Goal: Transaction & Acquisition: Purchase product/service

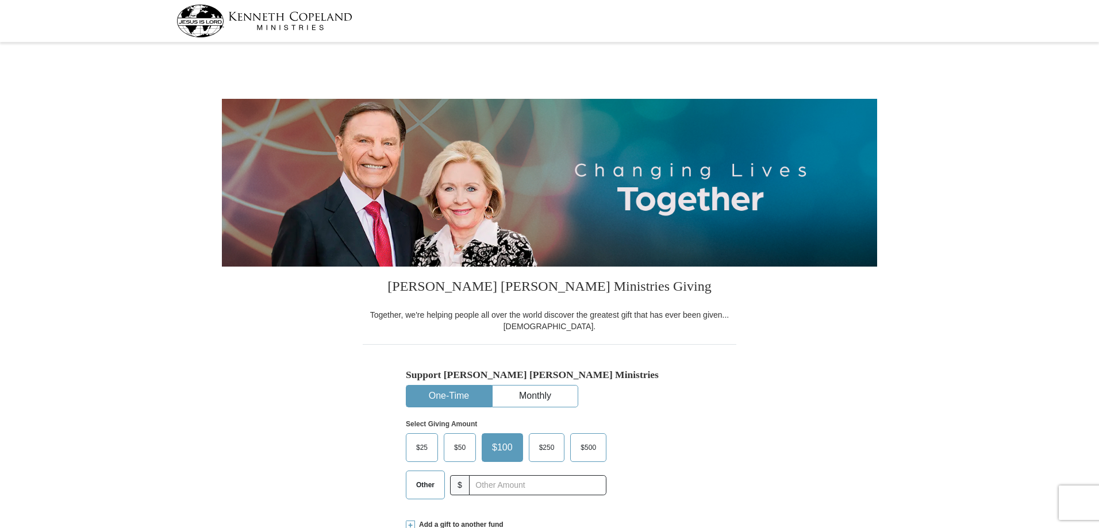
select select "[GEOGRAPHIC_DATA]"
type input "[EMAIL_ADDRESS][DOMAIN_NAME]"
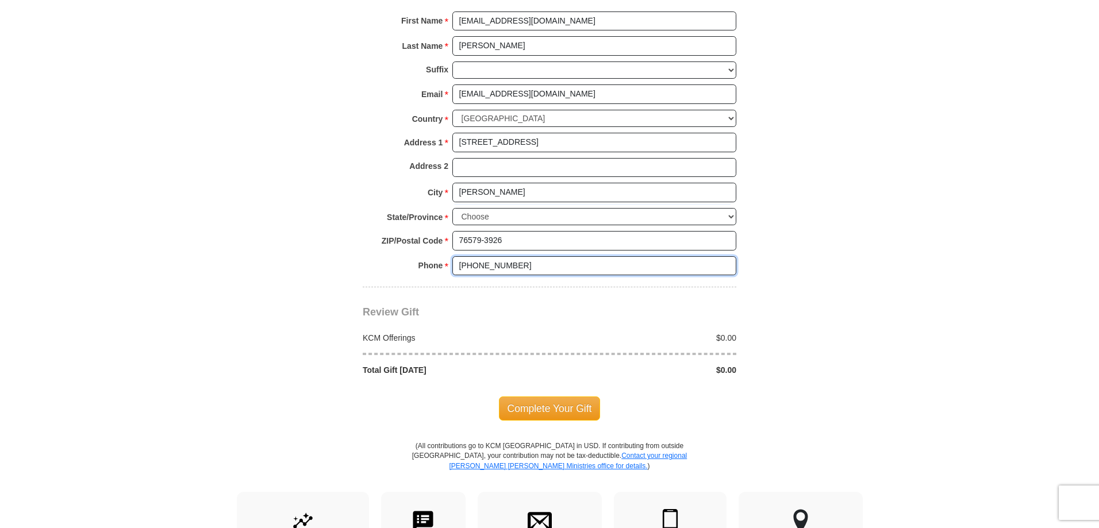
scroll to position [803, 0]
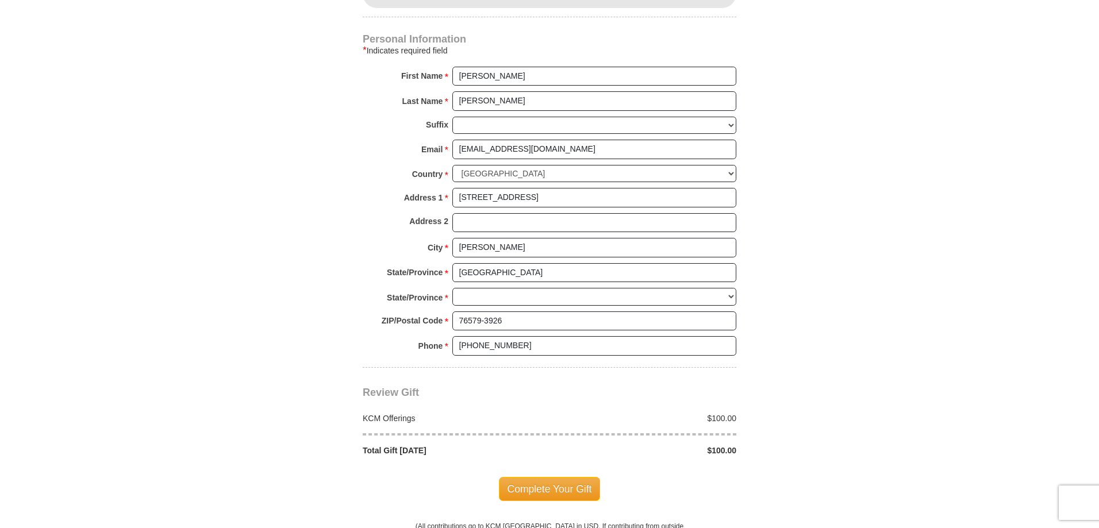
scroll to position [801, 0]
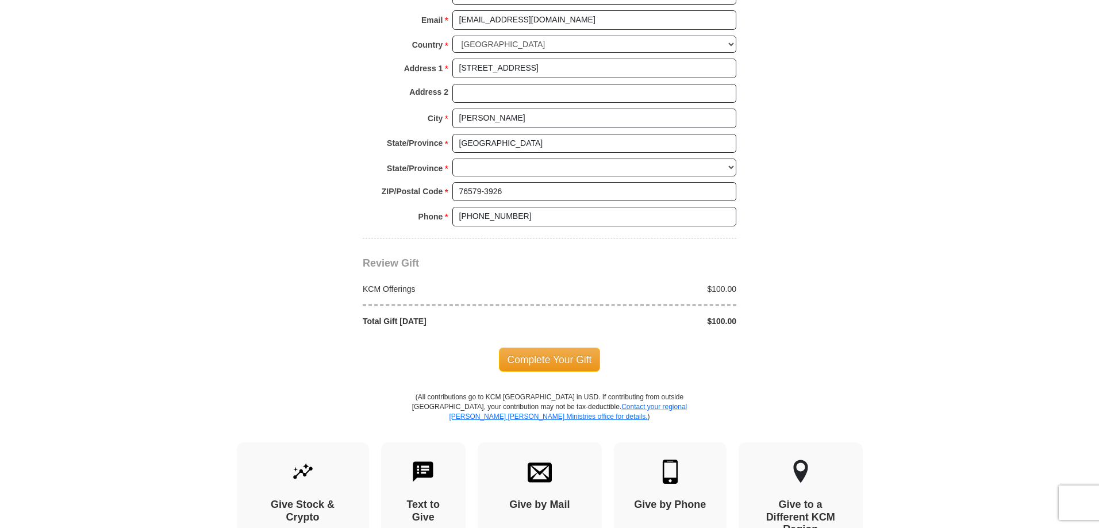
select select "[GEOGRAPHIC_DATA]"
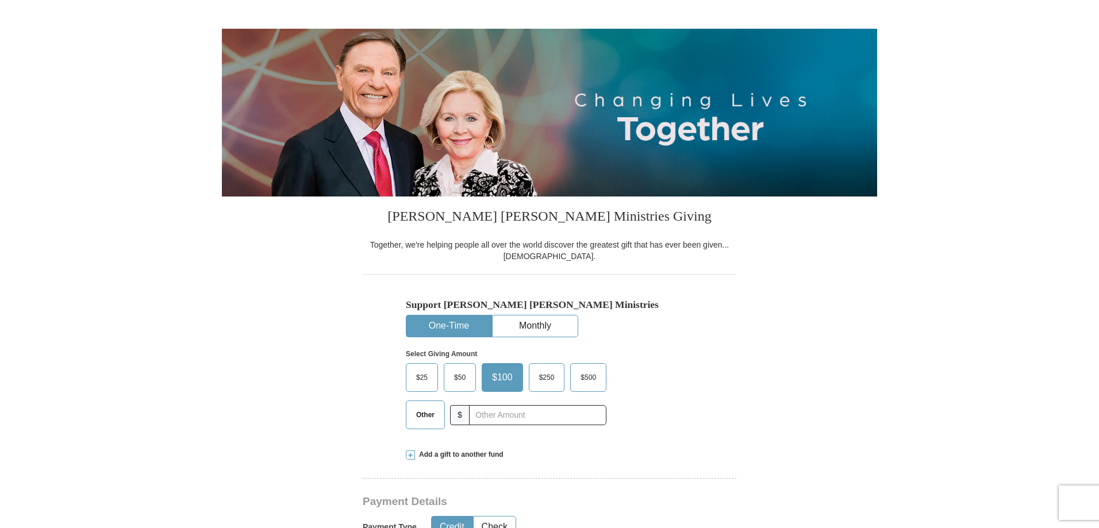
scroll to position [0, 0]
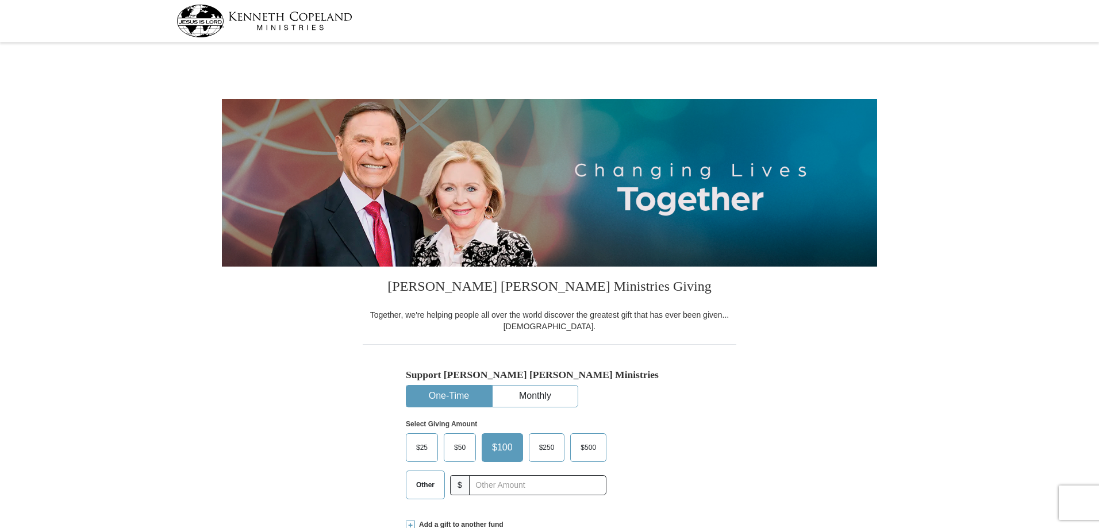
click at [113, 44] on div at bounding box center [549, 44] width 1099 height 4
select select "[GEOGRAPHIC_DATA]"
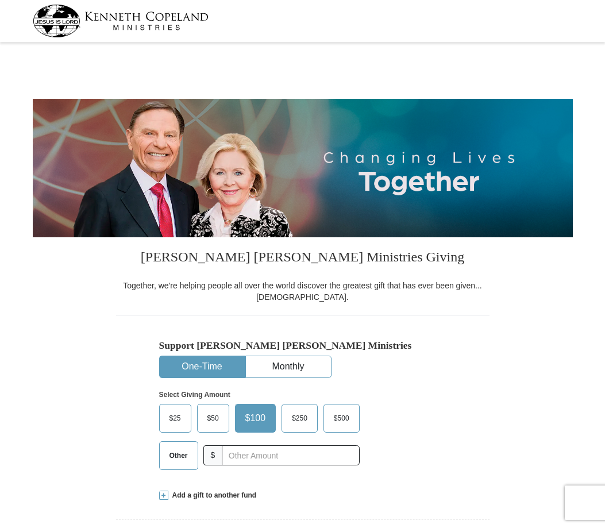
select select "[GEOGRAPHIC_DATA]"
type input "[EMAIL_ADDRESS][DOMAIN_NAME]"
select select "[GEOGRAPHIC_DATA]"
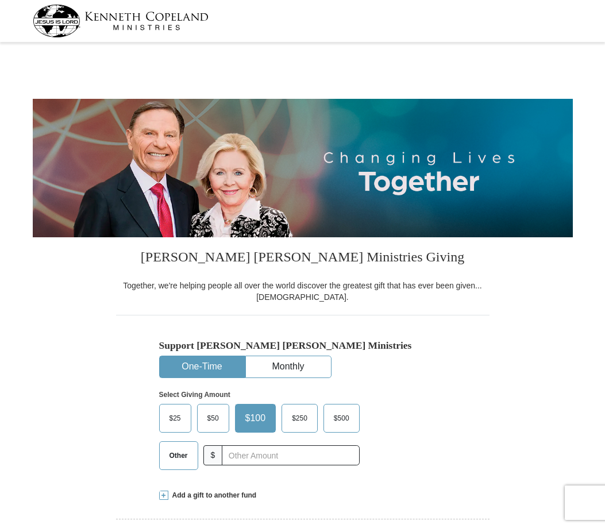
select select "[GEOGRAPHIC_DATA]"
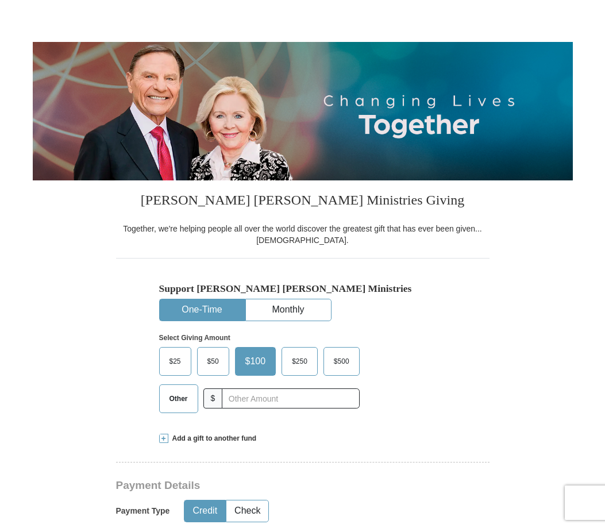
scroll to position [57, 0]
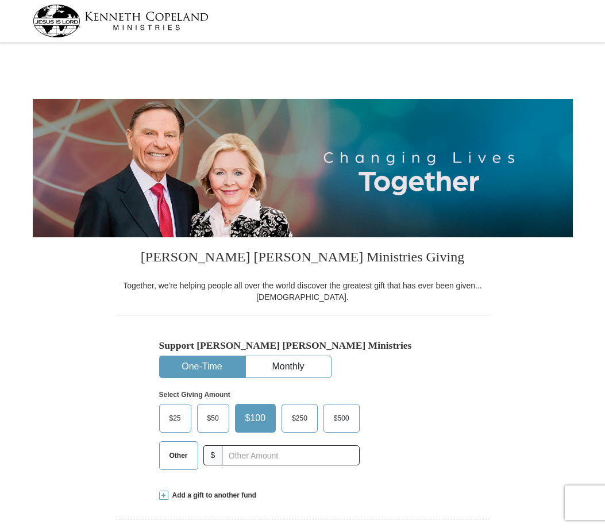
select select "[GEOGRAPHIC_DATA]"
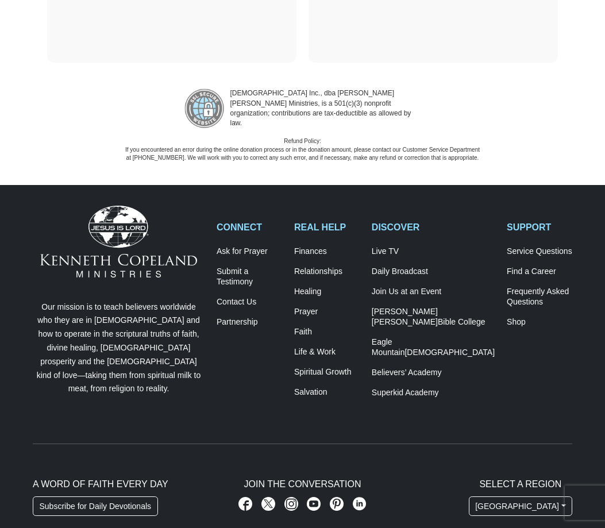
scroll to position [1698, 0]
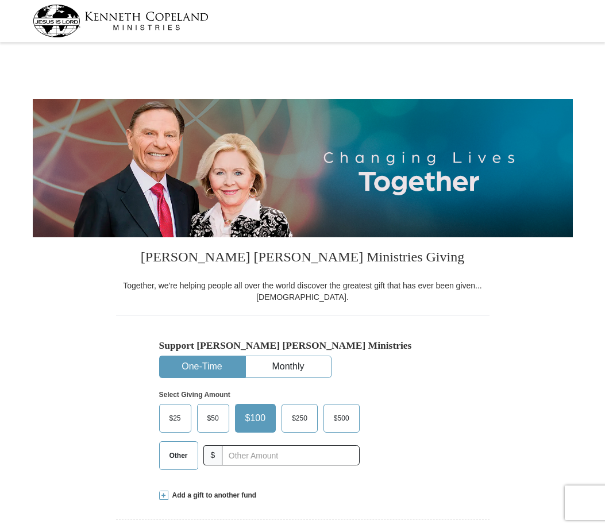
select select "[GEOGRAPHIC_DATA]"
type input "[EMAIL_ADDRESS][DOMAIN_NAME]"
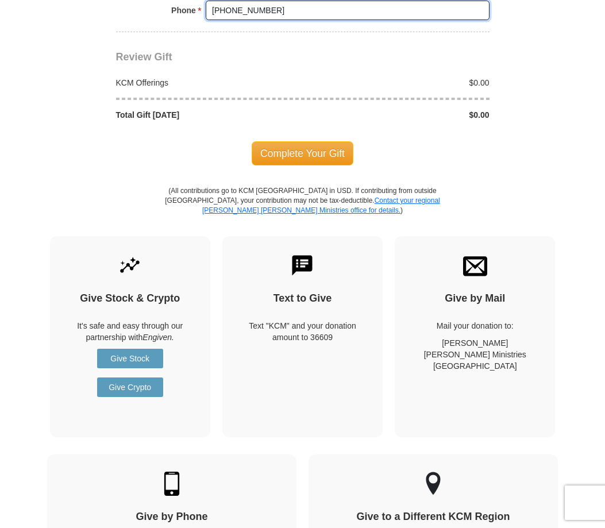
scroll to position [1119, 0]
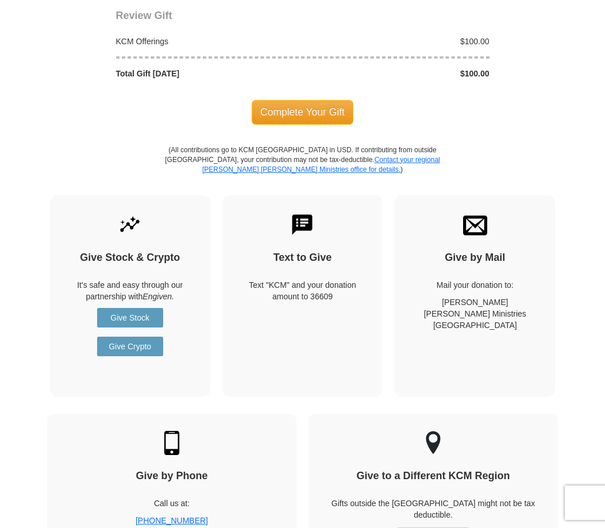
select select "[GEOGRAPHIC_DATA]"
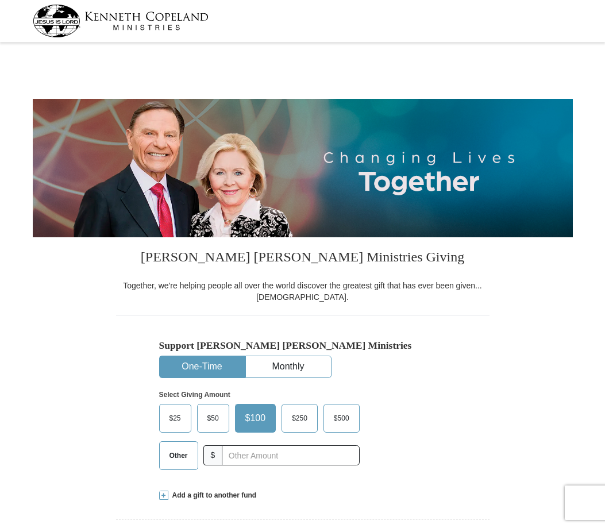
select select "[GEOGRAPHIC_DATA]"
type input "[EMAIL_ADDRESS][DOMAIN_NAME]"
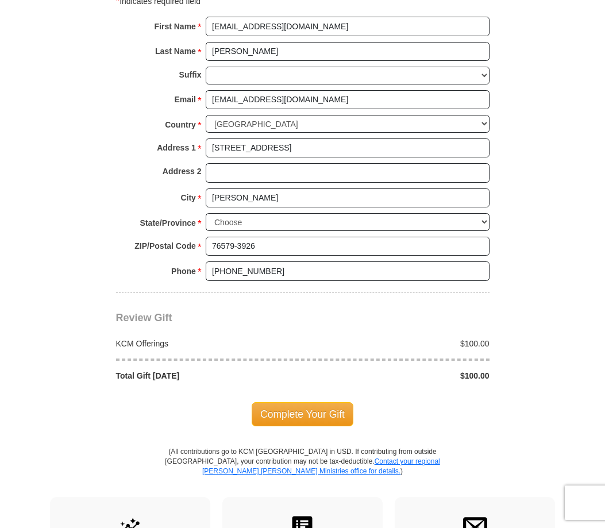
scroll to position [774, 0]
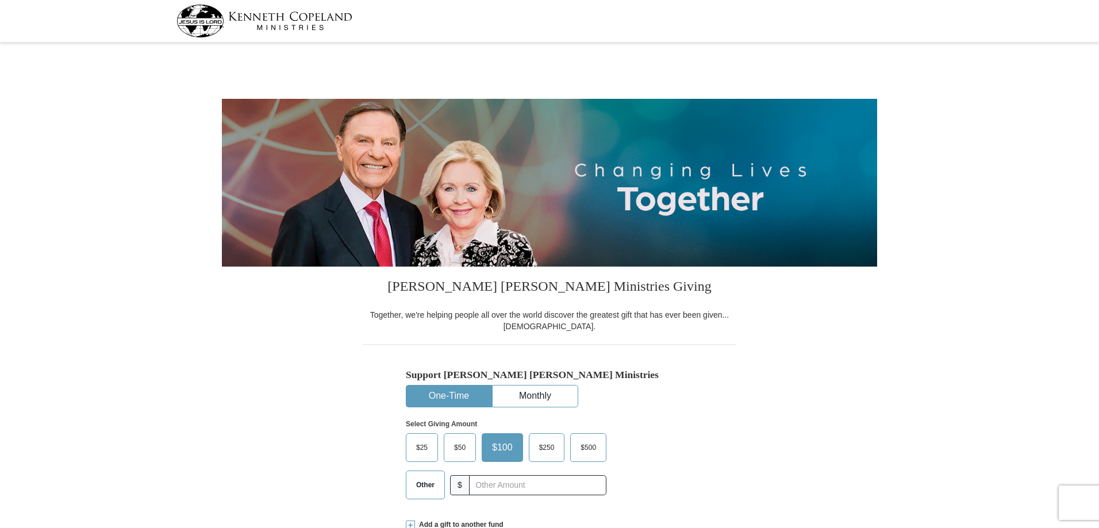
select select "[GEOGRAPHIC_DATA]"
type input "[EMAIL_ADDRESS][DOMAIN_NAME]"
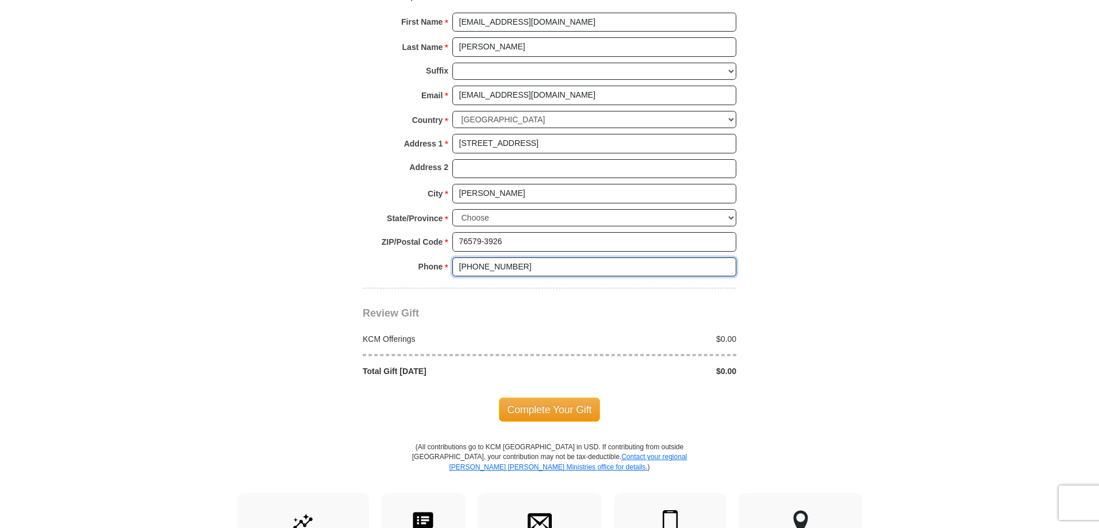
scroll to position [803, 0]
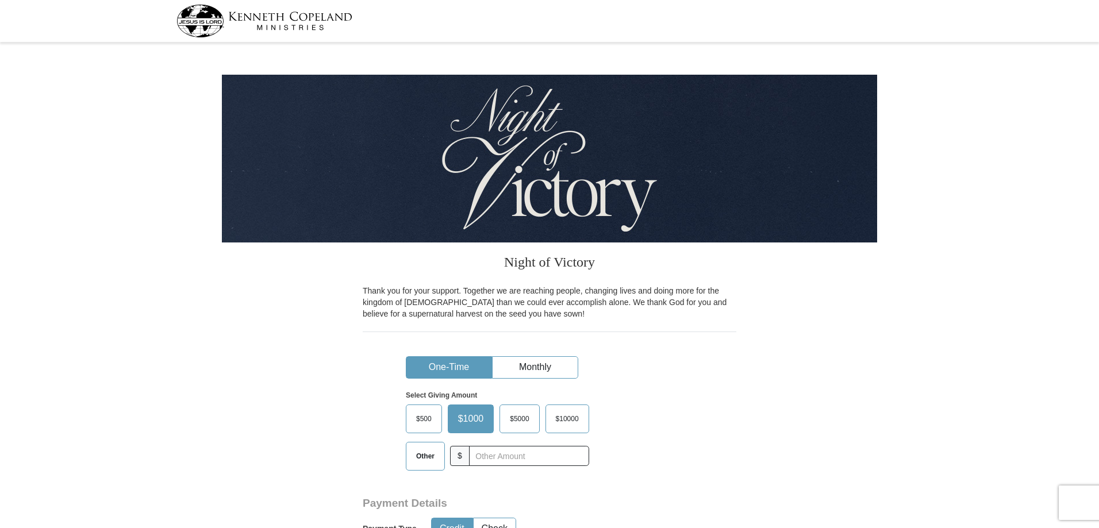
select select "[GEOGRAPHIC_DATA]"
